Goal: Navigation & Orientation: Find specific page/section

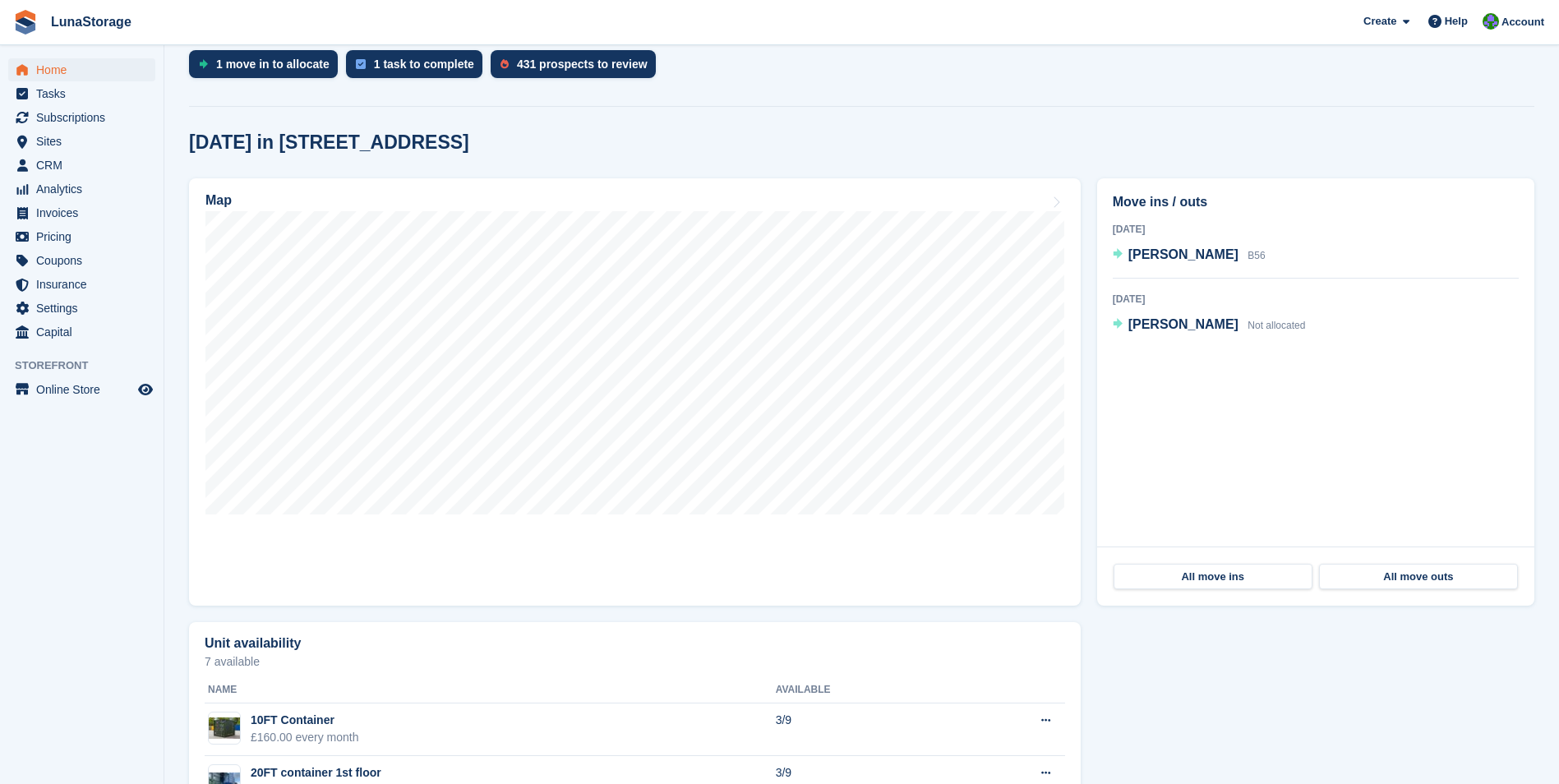
scroll to position [411, 0]
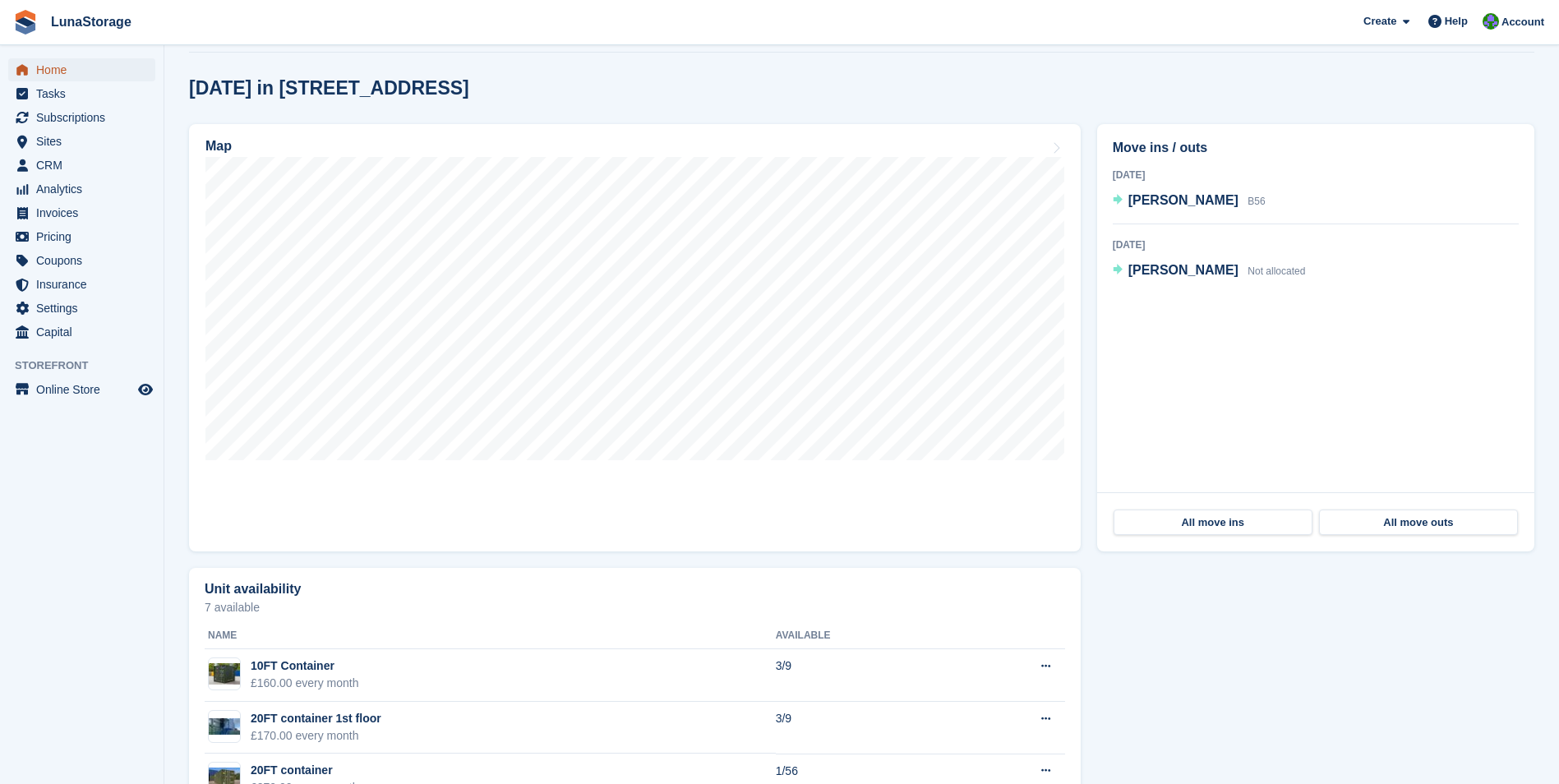
click at [45, 73] on span "Home" at bounding box center [85, 69] width 98 height 23
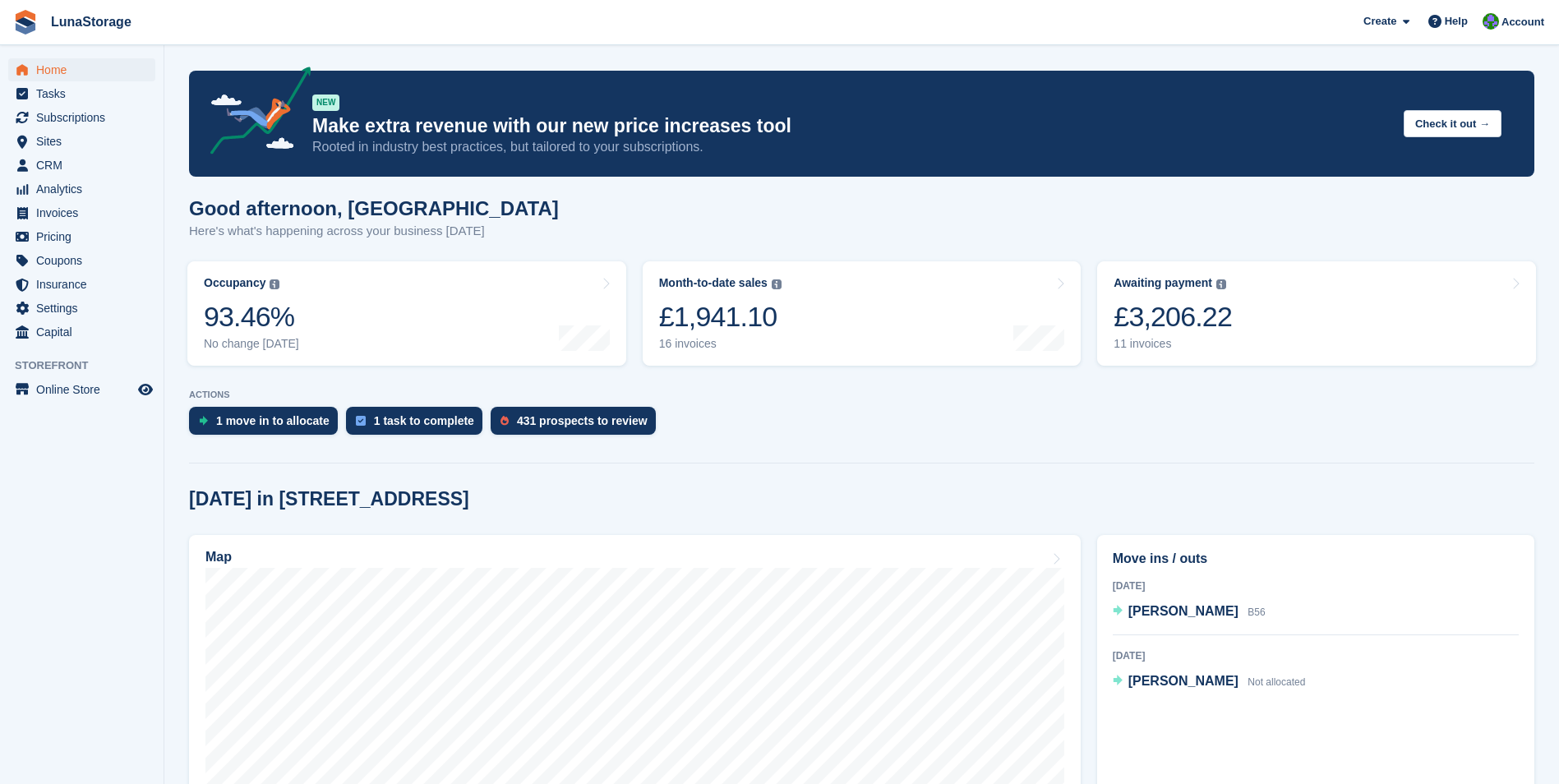
drag, startPoint x: 179, startPoint y: 256, endPoint x: 700, endPoint y: 533, distance: 590.1
click at [700, 533] on section "NEW Make extra revenue with our new price increases tool Rooted in industry bes…" at bounding box center [861, 653] width 1394 height 1306
click at [1099, 506] on div "[DATE] in [STREET_ADDRESS]" at bounding box center [862, 499] width 1345 height 22
drag, startPoint x: 1008, startPoint y: 474, endPoint x: 176, endPoint y: 206, distance: 874.1
click at [176, 206] on section "NEW Make extra revenue with our new price increases tool Rooted in industry bes…" at bounding box center [861, 653] width 1394 height 1306
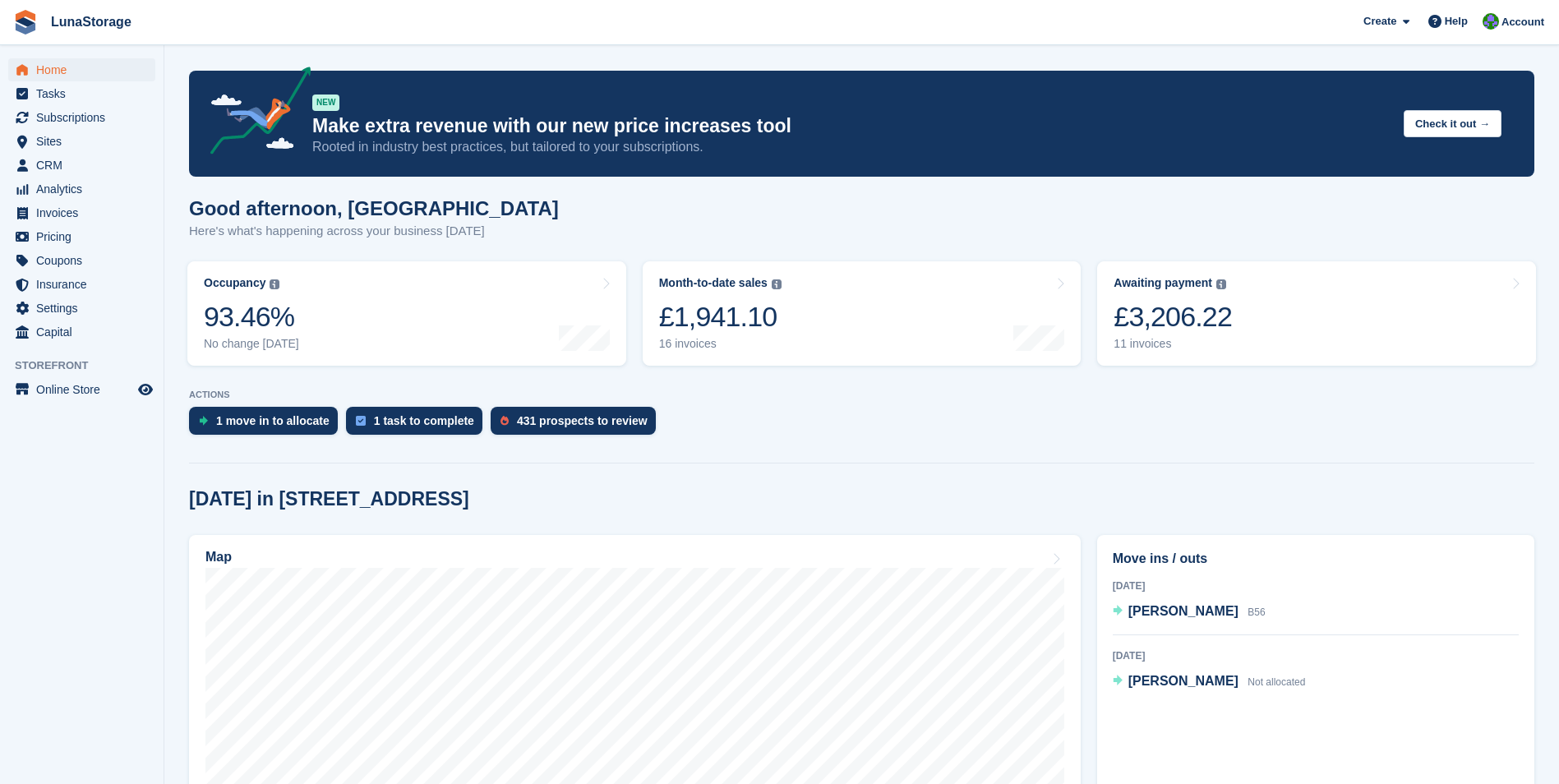
drag, startPoint x: 176, startPoint y: 206, endPoint x: 174, endPoint y: 195, distance: 11.2
click at [174, 195] on section "NEW Make extra revenue with our new price increases tool Rooted in industry bes…" at bounding box center [861, 653] width 1394 height 1306
drag, startPoint x: 174, startPoint y: 195, endPoint x: 582, endPoint y: 506, distance: 513.0
click at [582, 506] on section "NEW Make extra revenue with our new price increases tool Rooted in industry bes…" at bounding box center [861, 653] width 1394 height 1306
